Goal: Information Seeking & Learning: Learn about a topic

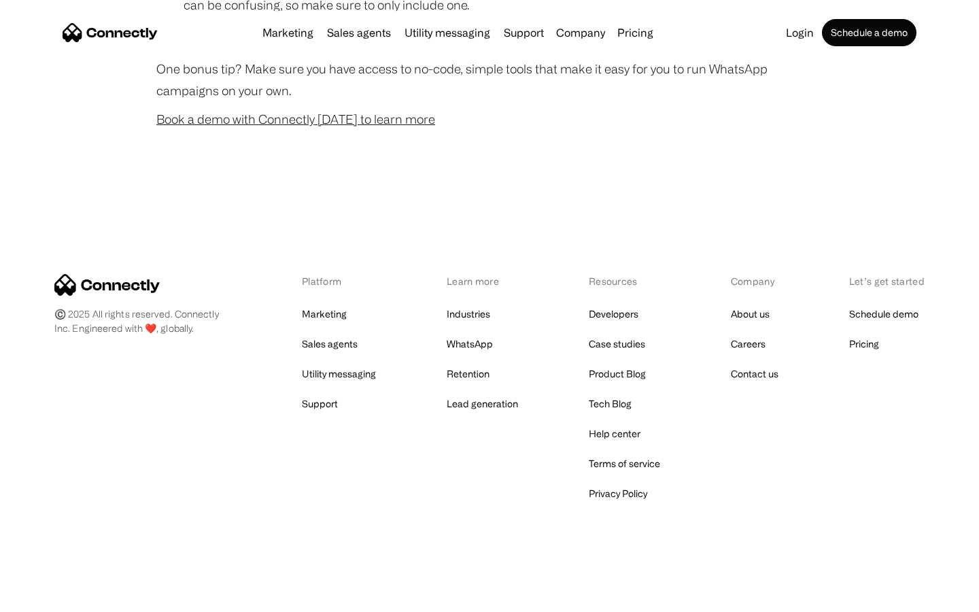
scroll to position [1346, 0]
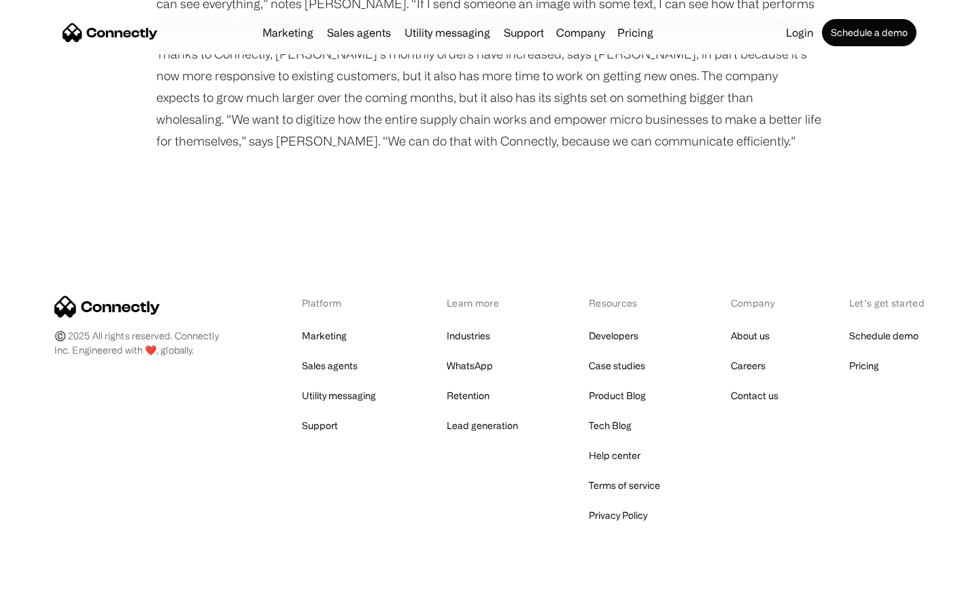
scroll to position [1731, 0]
